Goal: Task Accomplishment & Management: Complete application form

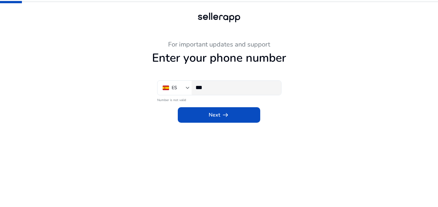
click at [219, 83] on div "***" at bounding box center [236, 88] width 81 height 14
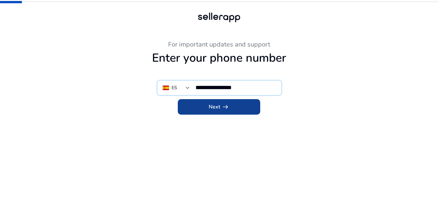
type input "**********"
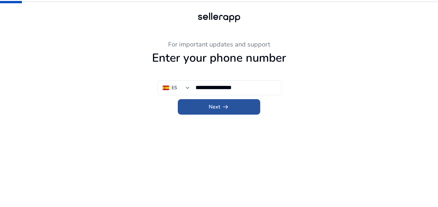
click at [219, 103] on span "Next arrow_right_alt" at bounding box center [219, 107] width 21 height 8
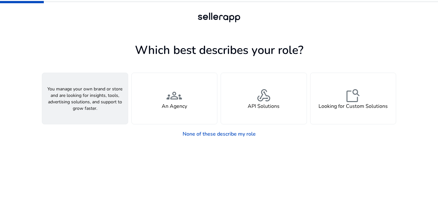
click at [101, 110] on div "person A Seller" at bounding box center [85, 98] width 86 height 51
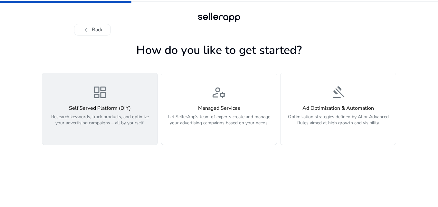
click at [131, 135] on button "dashboard Self Served Platform (DIY) Research keywords, track products, and opt…" at bounding box center [100, 108] width 116 height 72
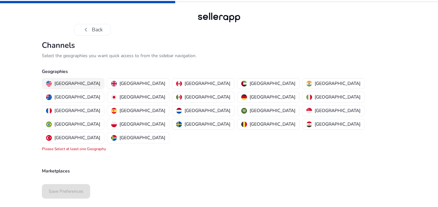
click at [70, 80] on p "[GEOGRAPHIC_DATA]" at bounding box center [77, 83] width 46 height 7
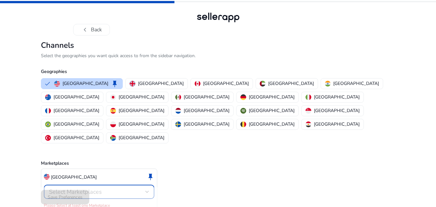
click at [87, 188] on span "Select Marketplaces" at bounding box center [75, 192] width 53 height 8
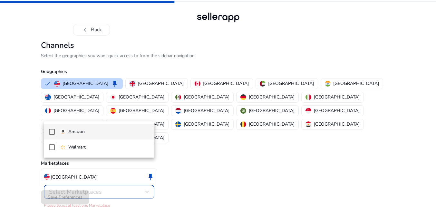
click at [92, 130] on span "Amazon" at bounding box center [104, 131] width 89 height 7
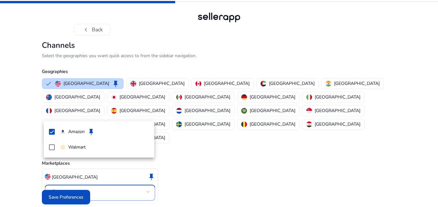
click at [79, 191] on div at bounding box center [219, 103] width 438 height 207
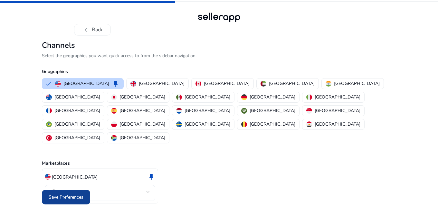
click at [79, 193] on span "Save Preferences" at bounding box center [66, 196] width 35 height 7
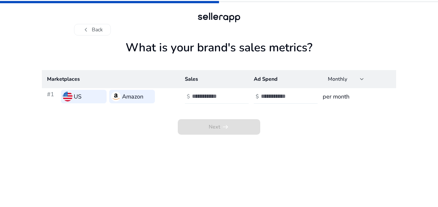
click at [232, 97] on input "**" at bounding box center [213, 95] width 43 height 7
click at [232, 93] on input "*" at bounding box center [213, 95] width 43 height 7
click at [189, 96] on h4 "$" at bounding box center [188, 96] width 3 height 6
drag, startPoint x: 200, startPoint y: 97, endPoint x: 193, endPoint y: 97, distance: 6.8
click at [193, 97] on input "*" at bounding box center [213, 95] width 43 height 7
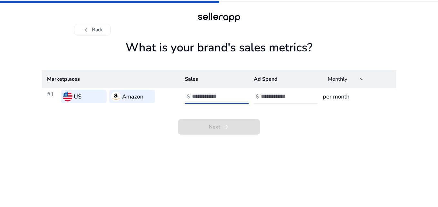
type input "****"
click at [269, 96] on input "number" at bounding box center [282, 95] width 43 height 7
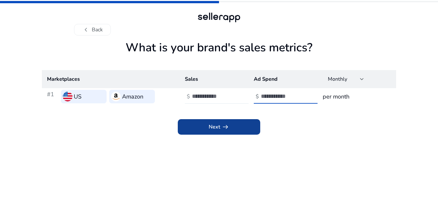
type input "***"
click at [229, 131] on span at bounding box center [219, 126] width 82 height 15
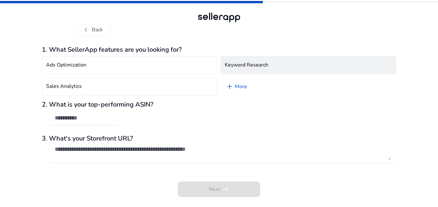
click at [249, 67] on h4 "Keyword Research" at bounding box center [246, 65] width 43 height 6
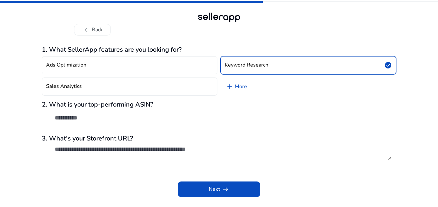
click at [113, 121] on div at bounding box center [84, 118] width 68 height 14
click at [83, 119] on input "text" at bounding box center [84, 117] width 58 height 7
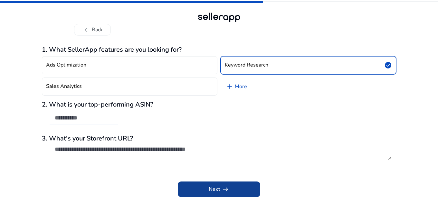
click at [230, 188] on span at bounding box center [219, 188] width 82 height 15
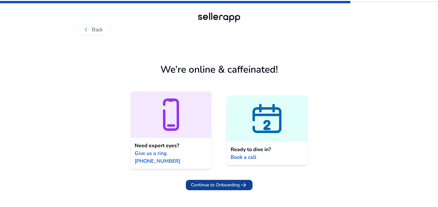
click at [222, 181] on span "Continue to Onboarding" at bounding box center [215, 184] width 49 height 7
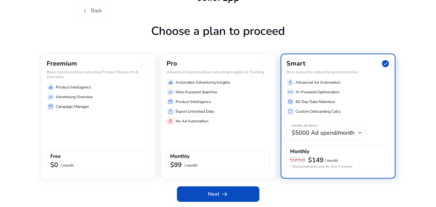
click at [51, 122] on div "Freemium Basic functionalities including Product Research & Overview equalizer …" at bounding box center [98, 115] width 115 height 125
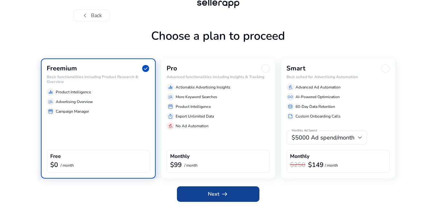
click at [195, 199] on span at bounding box center [218, 193] width 82 height 15
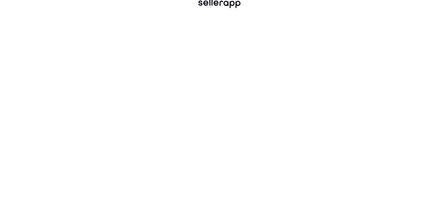
scroll to position [0, 0]
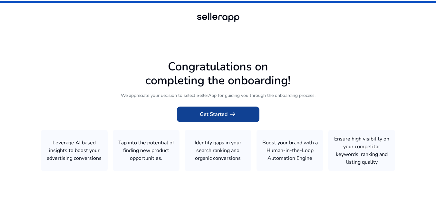
click at [216, 110] on span "Get Started arrow_right_alt" at bounding box center [218, 114] width 37 height 8
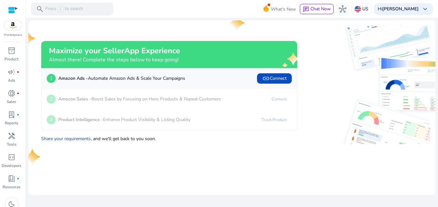
click at [143, 159] on mat-card "Maximize your SellerApp Experience Almost there! Complete the steps below to ke…" at bounding box center [231, 107] width 407 height 174
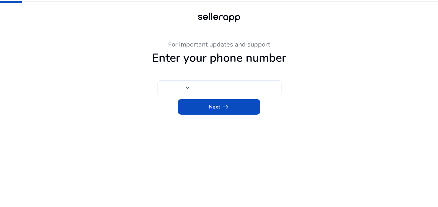
type input "***"
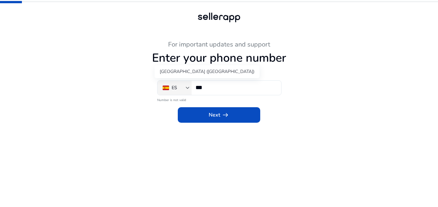
click at [178, 85] on div "ES" at bounding box center [174, 87] width 23 height 7
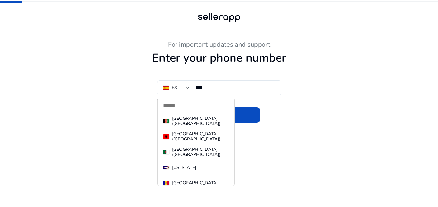
scroll to position [3066, 0]
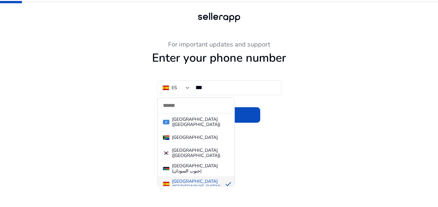
click at [210, 89] on div at bounding box center [219, 103] width 438 height 207
